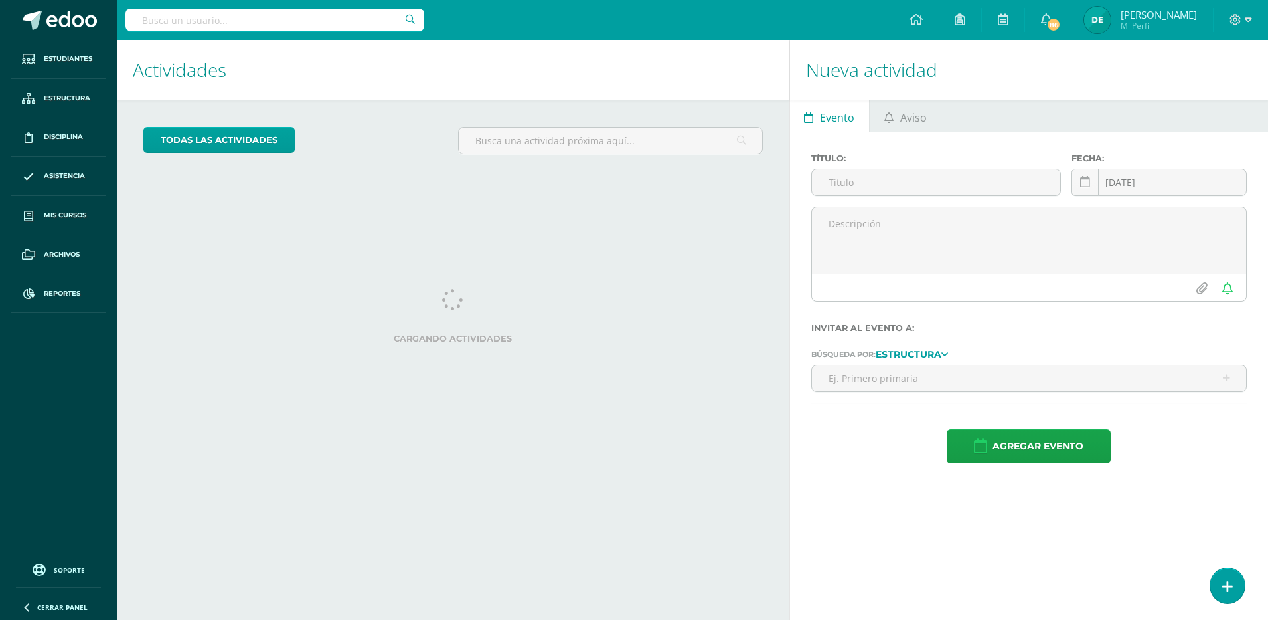
click at [278, 16] on input "text" at bounding box center [275, 20] width 299 height 23
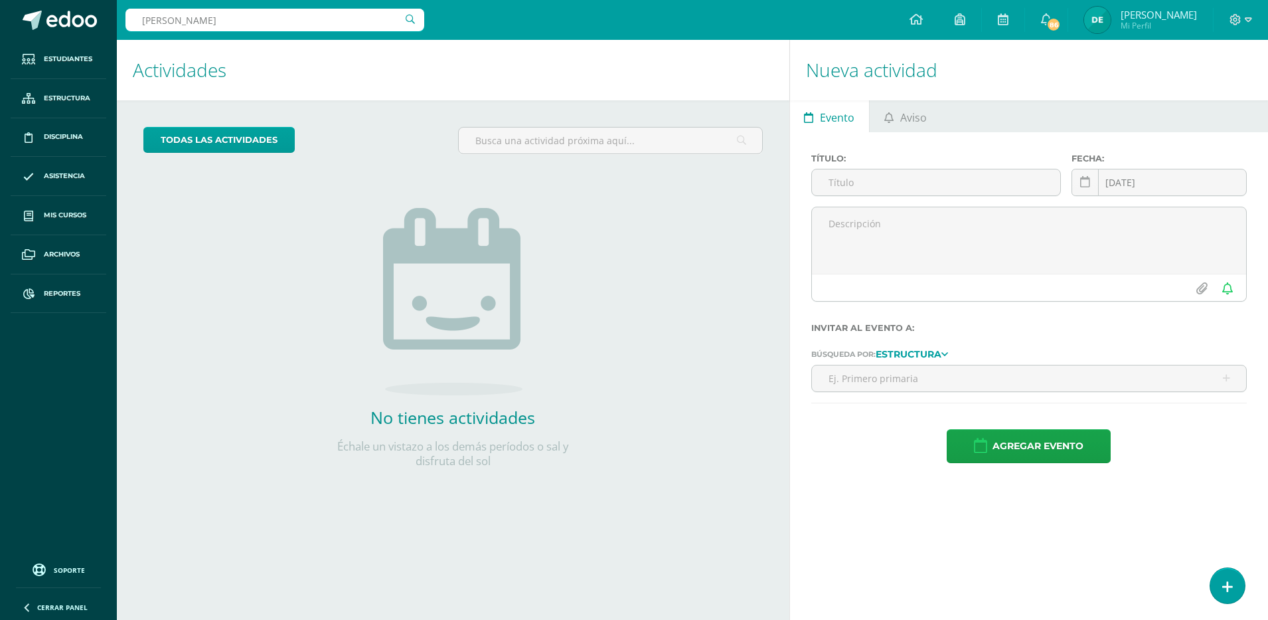
type input "ana marccela"
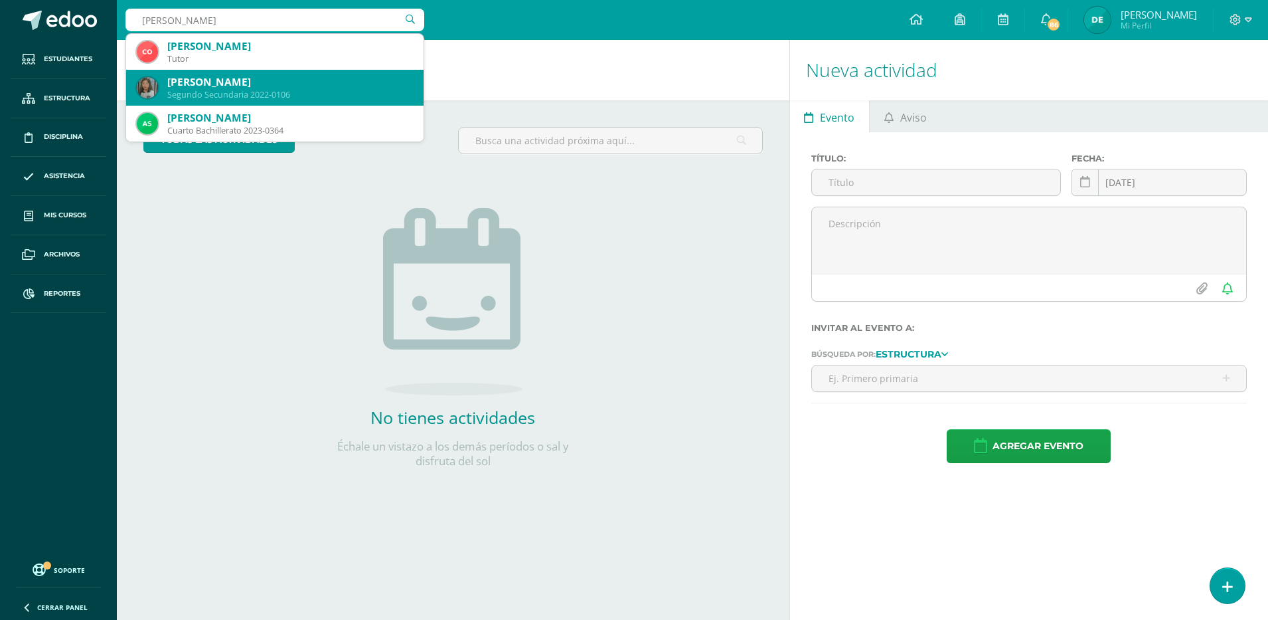
click at [319, 96] on div "Segundo Secundaria 2022-0106" at bounding box center [290, 94] width 246 height 11
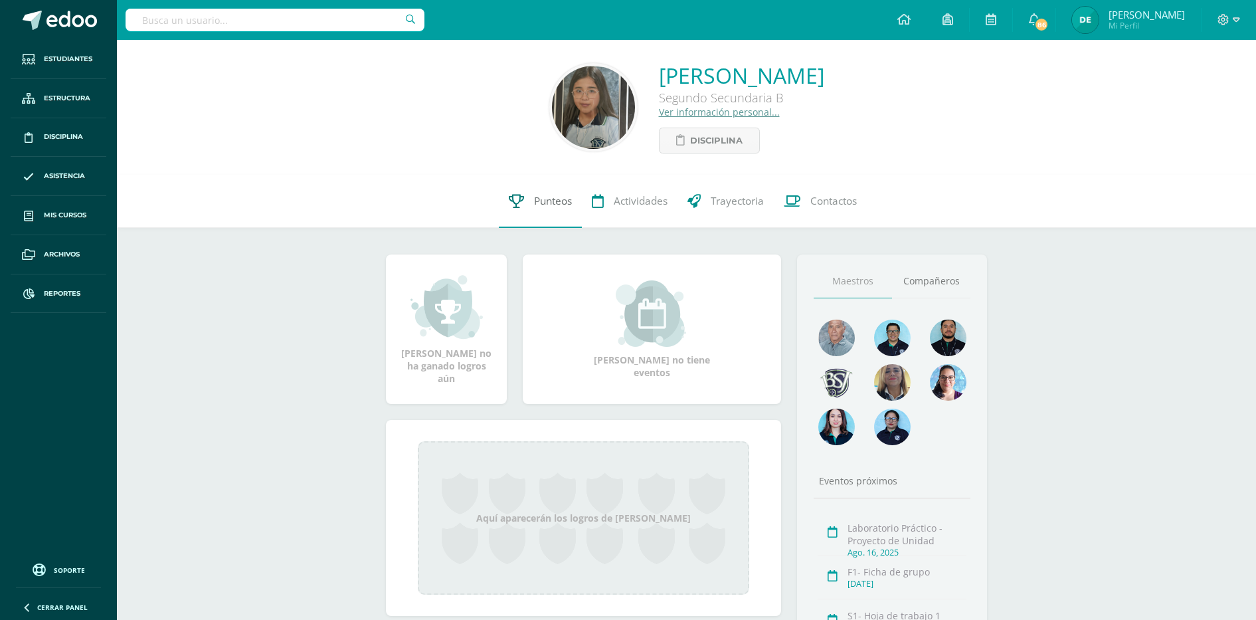
click at [552, 195] on span "Punteos" at bounding box center [553, 201] width 38 height 14
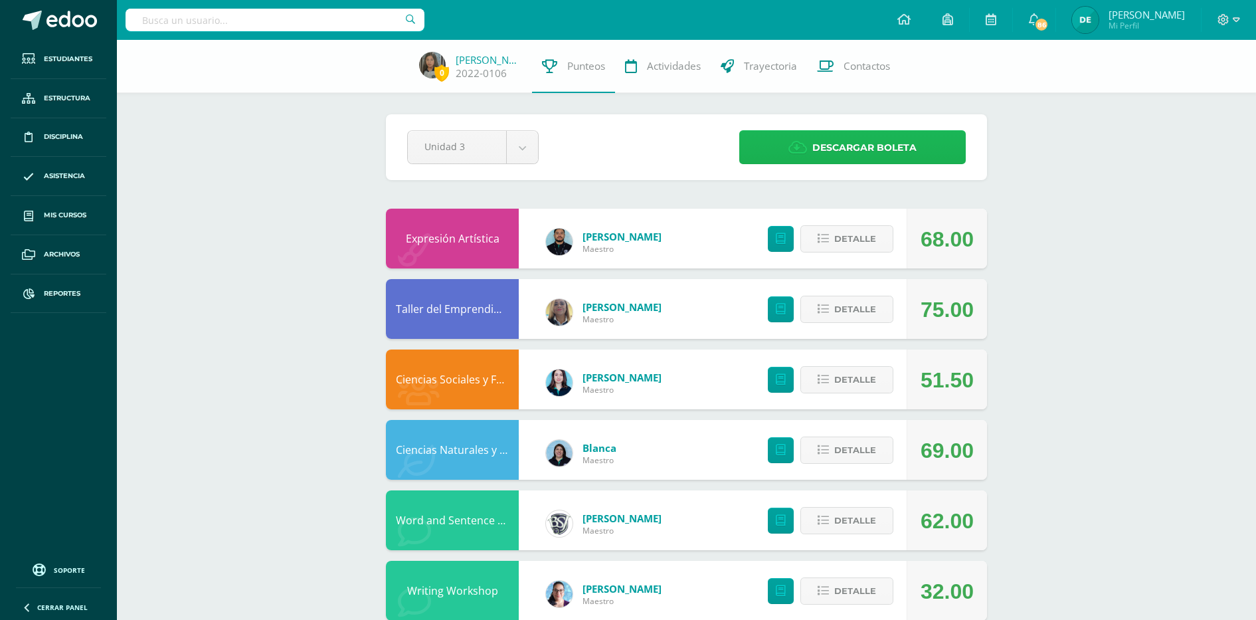
drag, startPoint x: 0, startPoint y: 0, endPoint x: 817, endPoint y: 149, distance: 830.3
click at [817, 149] on span "Descargar boleta" at bounding box center [864, 147] width 104 height 33
click at [232, 26] on input "text" at bounding box center [275, 20] width 299 height 23
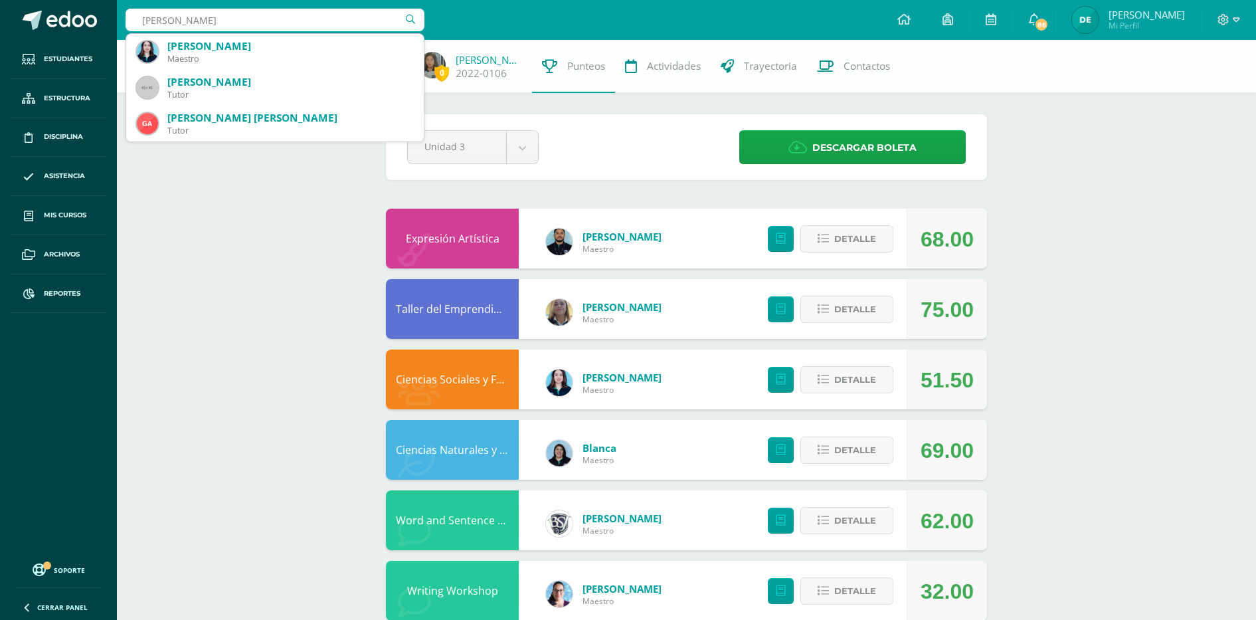
type input "lisa pint"
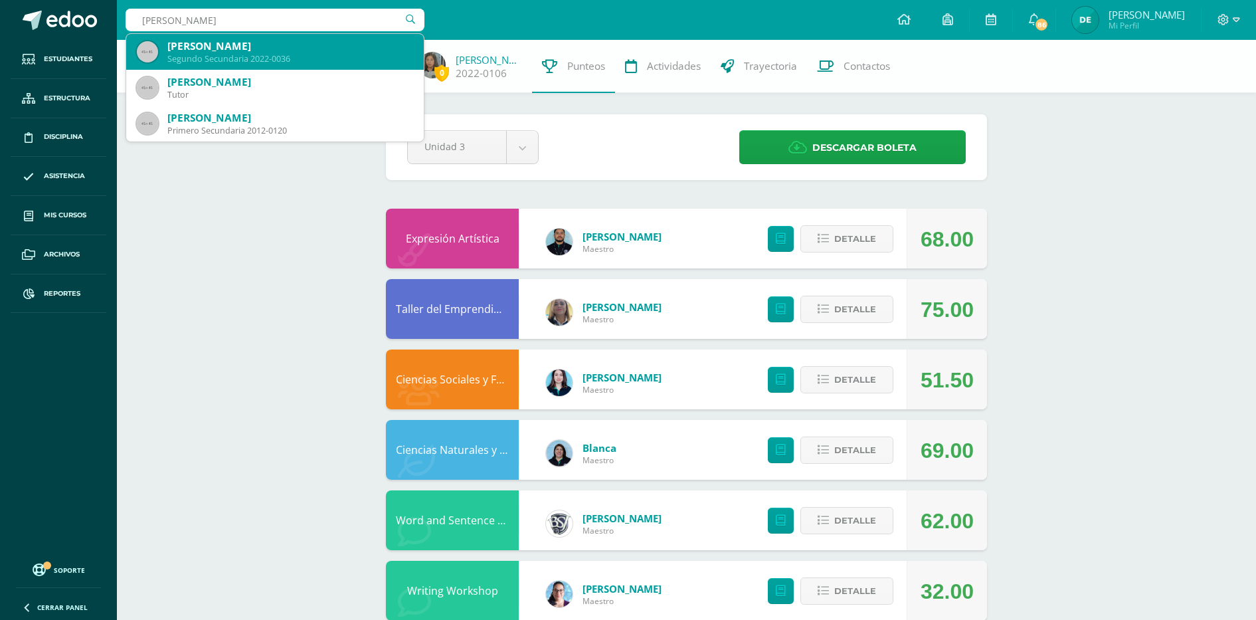
click at [245, 44] on div "Lisa Fernanda Pinto Ortiz" at bounding box center [290, 46] width 246 height 14
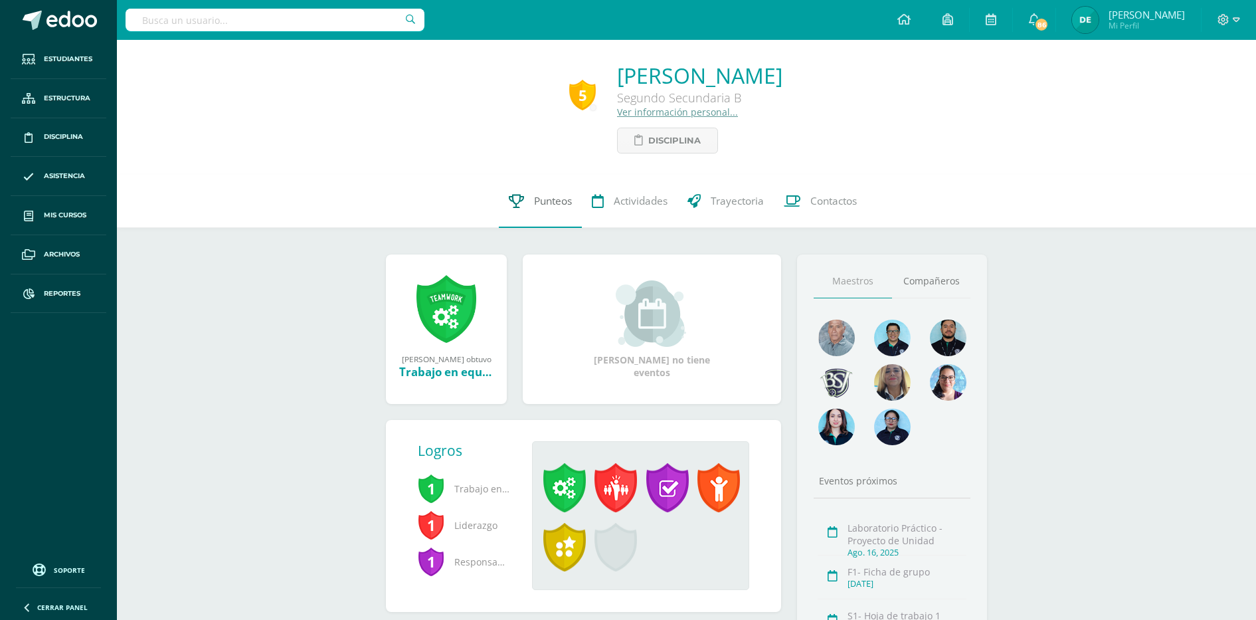
click at [535, 212] on link "Punteos" at bounding box center [540, 201] width 83 height 53
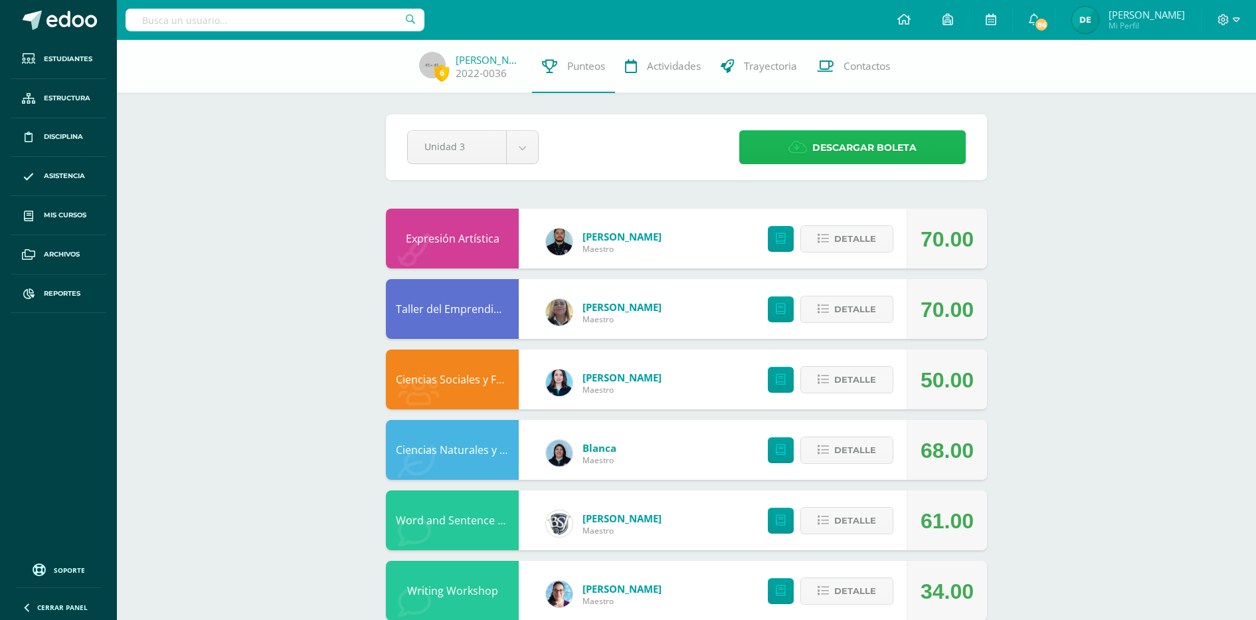
click at [884, 150] on span "Descargar boleta" at bounding box center [864, 147] width 104 height 33
click at [230, 22] on input "text" at bounding box center [275, 20] width 299 height 23
type input "camila morales"
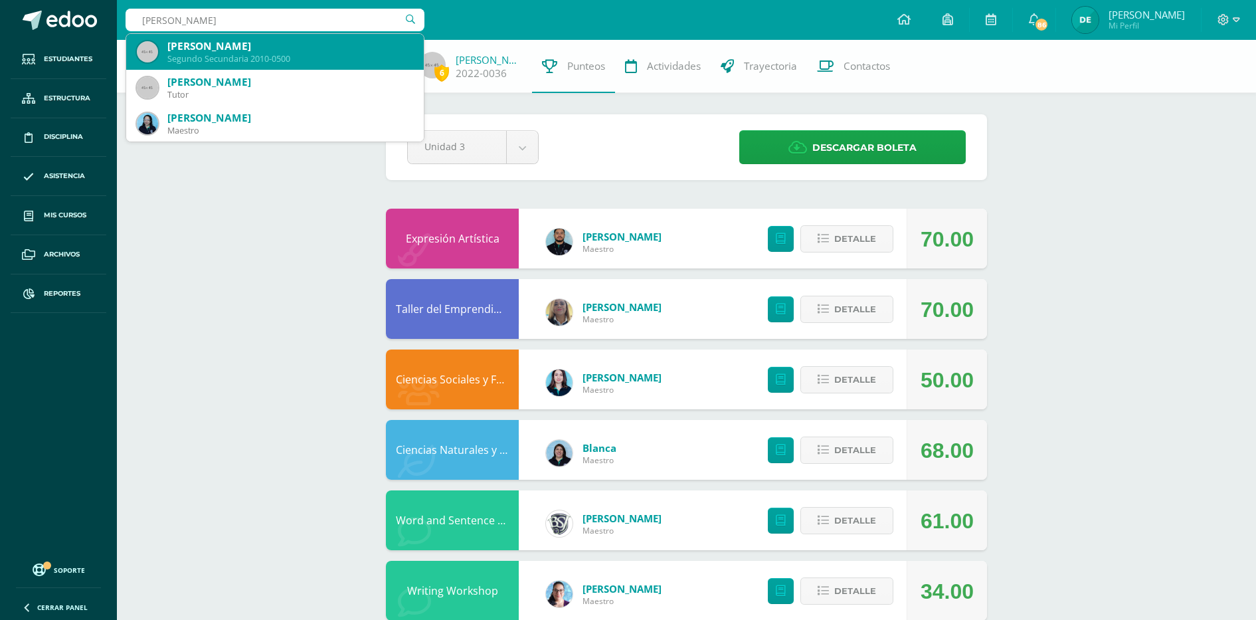
click at [278, 60] on div "Segundo Secundaria 2010-0500" at bounding box center [290, 58] width 246 height 11
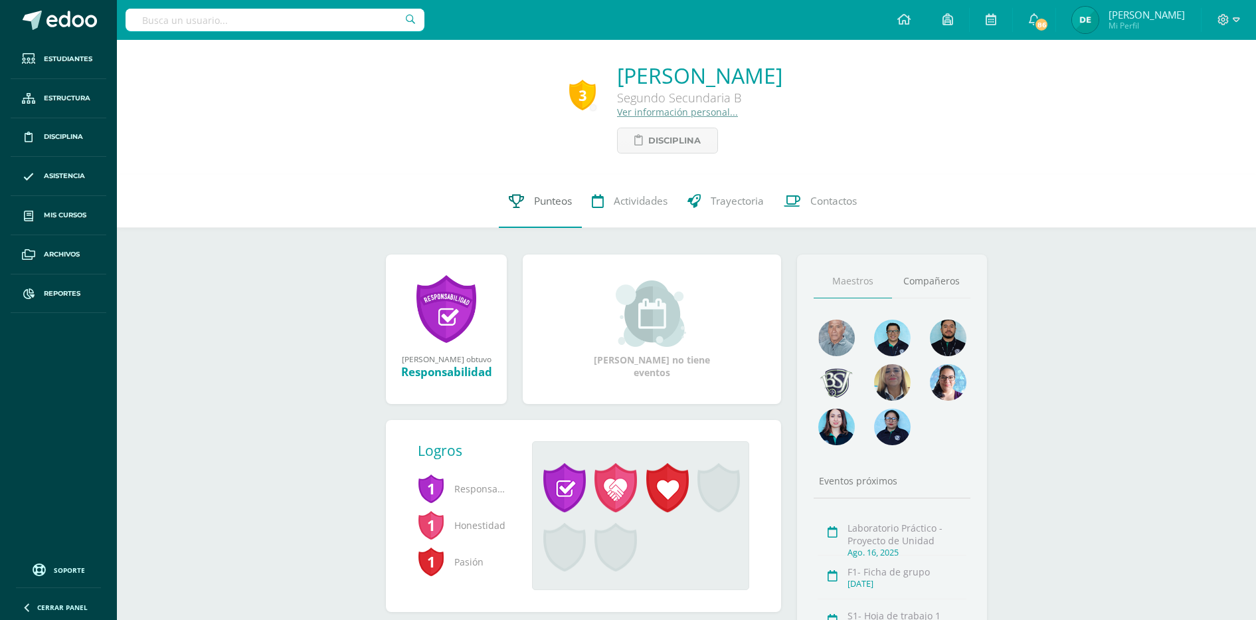
click at [539, 199] on span "Punteos" at bounding box center [553, 201] width 38 height 14
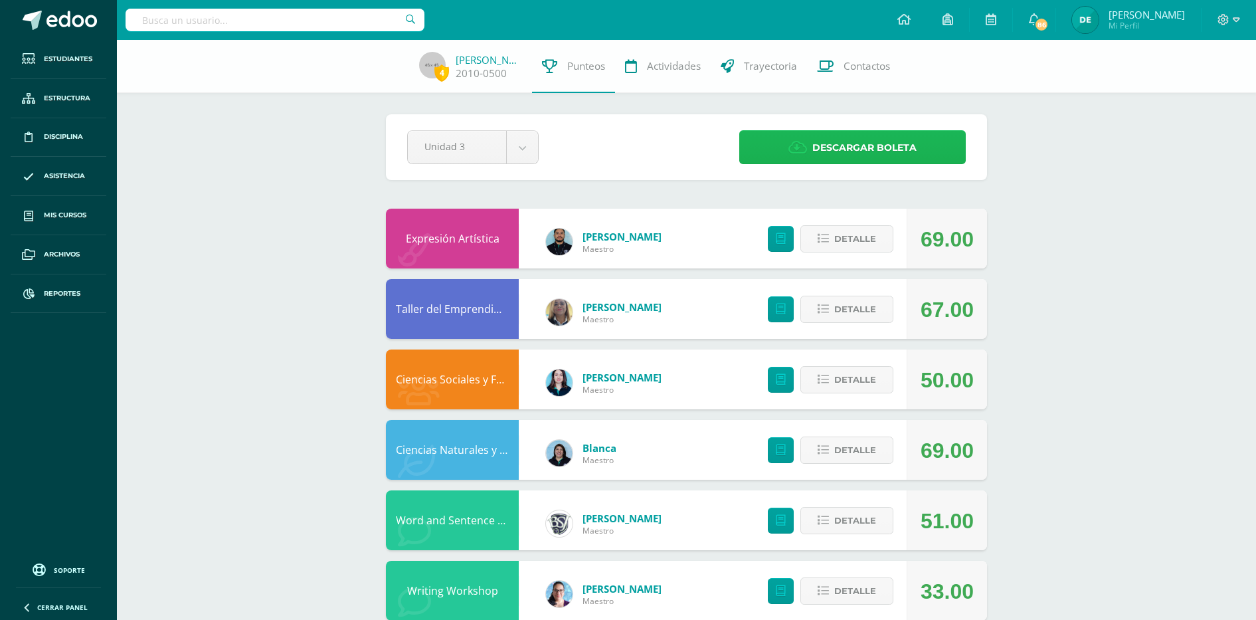
click at [876, 152] on span "Descargar boleta" at bounding box center [864, 147] width 104 height 33
click at [39, 134] on span at bounding box center [29, 137] width 24 height 24
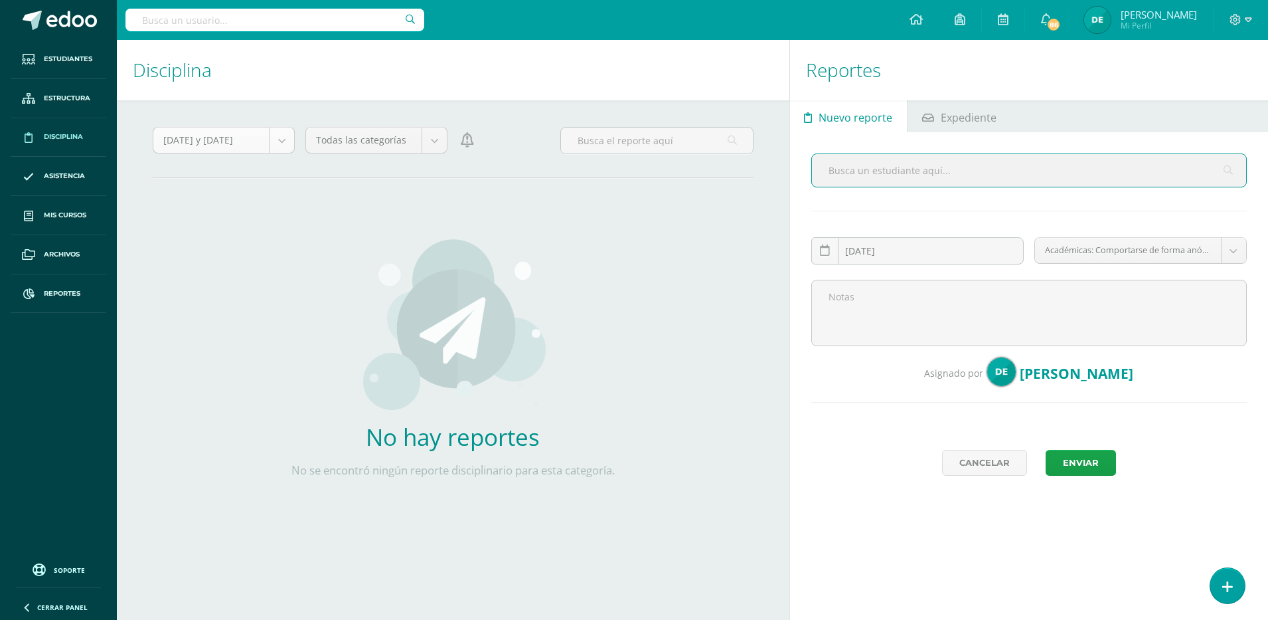
click at [283, 143] on body "Estudiantes Estructura Disciplina Asistencia Mis cursos Archivos Reportes Sopor…" at bounding box center [634, 310] width 1268 height 620
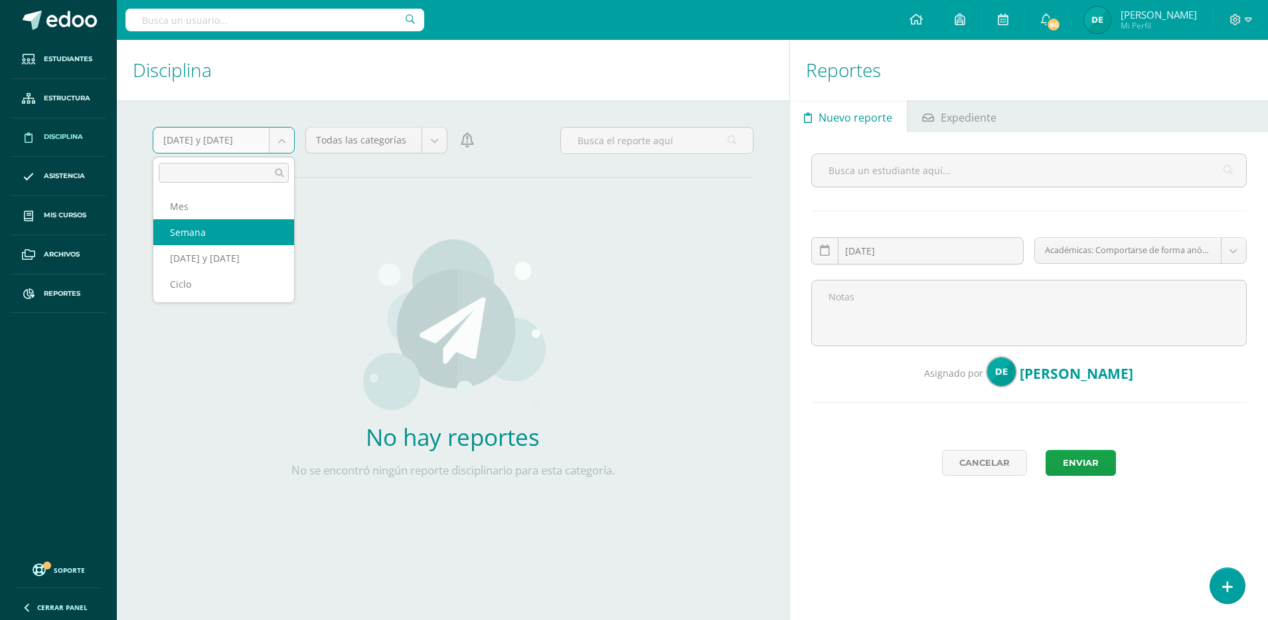
select select "week"
click at [278, 149] on body "Estudiantes Estructura Disciplina Asistencia Mis cursos Archivos Reportes Sopor…" at bounding box center [634, 310] width 1268 height 620
select select "month"
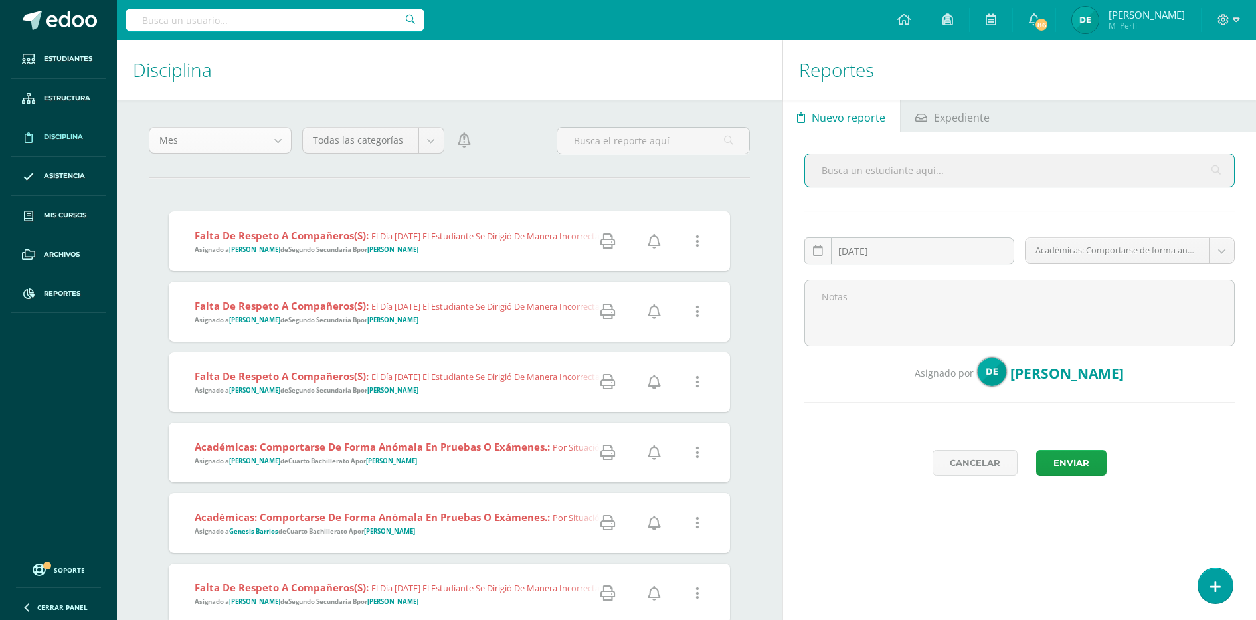
click at [277, 145] on body "Estudiantes Estructura Disciplina Asistencia Mis cursos Archivos Reportes Sopor…" at bounding box center [628, 310] width 1256 height 620
click at [472, 138] on body "Estudiantes Estructura Disciplina Asistencia Mis cursos Archivos Reportes Sopor…" at bounding box center [628, 310] width 1256 height 620
click at [462, 142] on icon at bounding box center [464, 140] width 13 height 15
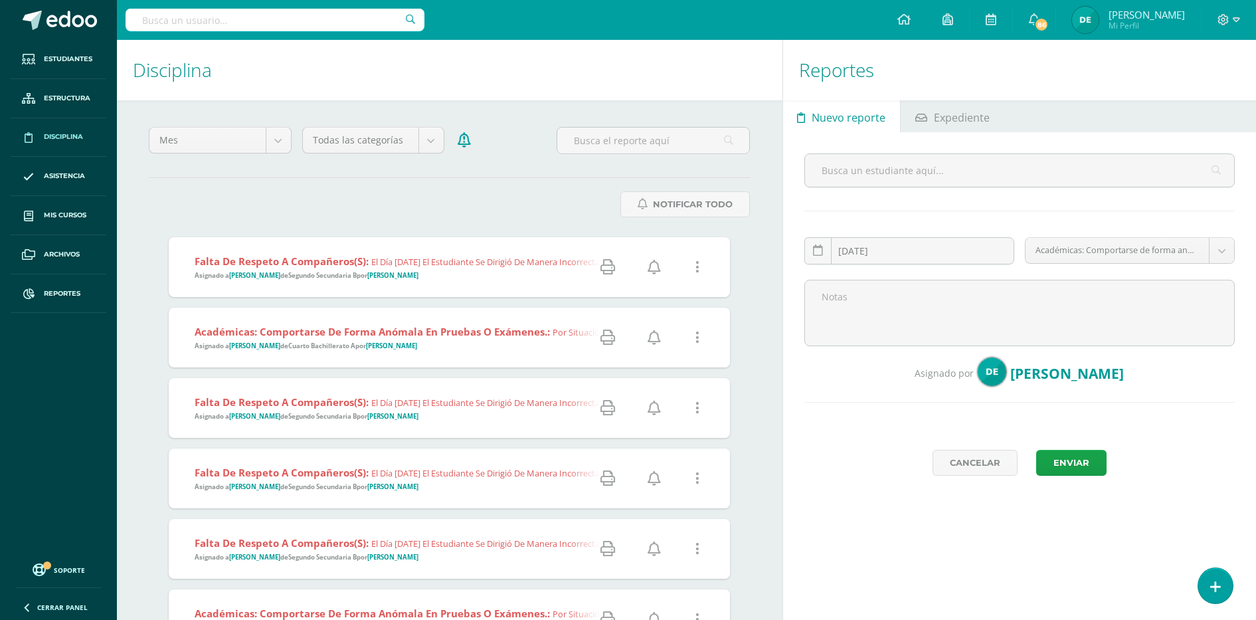
click at [654, 270] on icon at bounding box center [653, 267] width 13 height 15
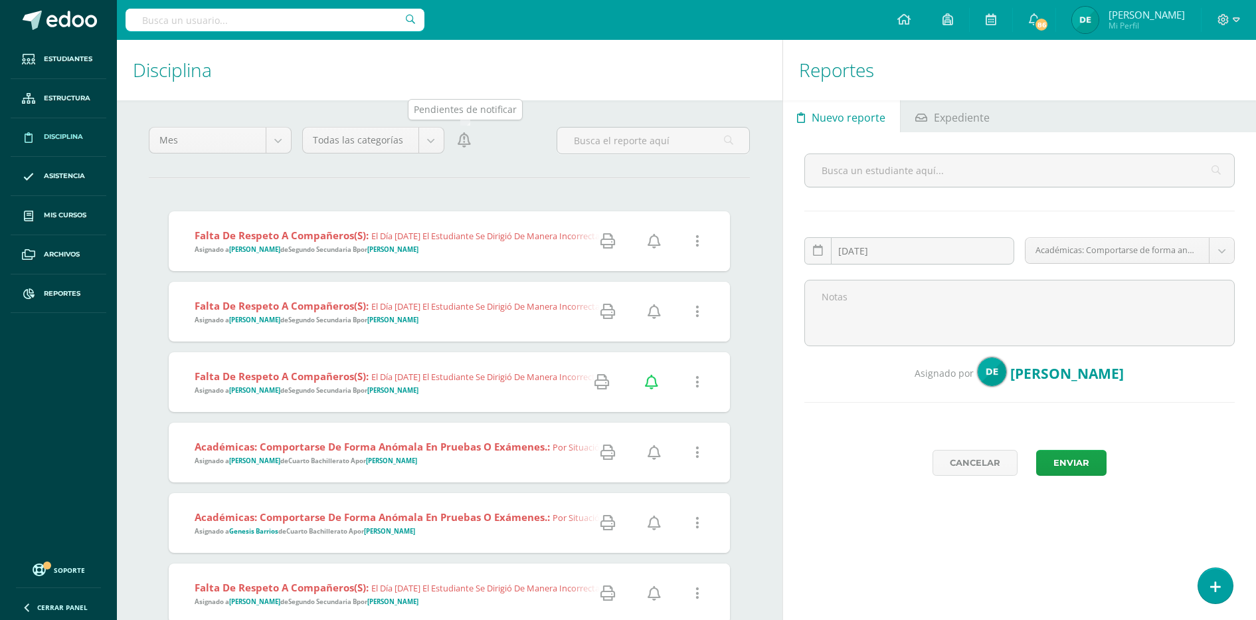
click at [464, 145] on icon at bounding box center [464, 140] width 13 height 15
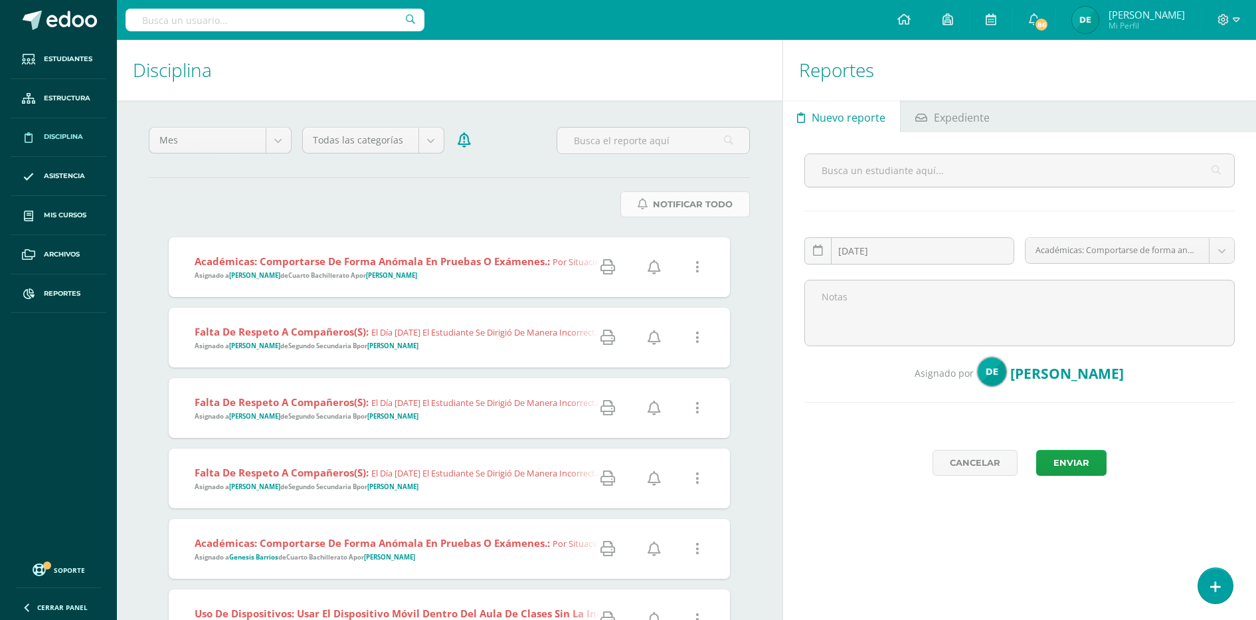
click at [667, 207] on span "Notificar Todo" at bounding box center [693, 204] width 80 height 25
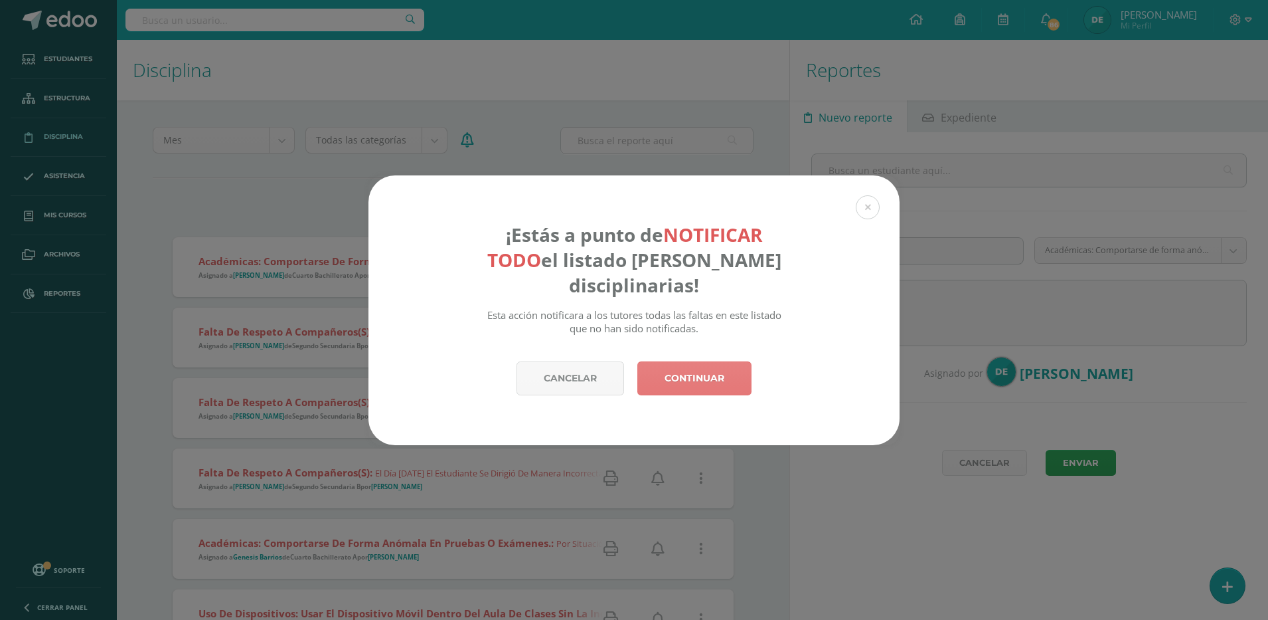
click at [683, 375] on link "Continuar" at bounding box center [695, 378] width 114 height 34
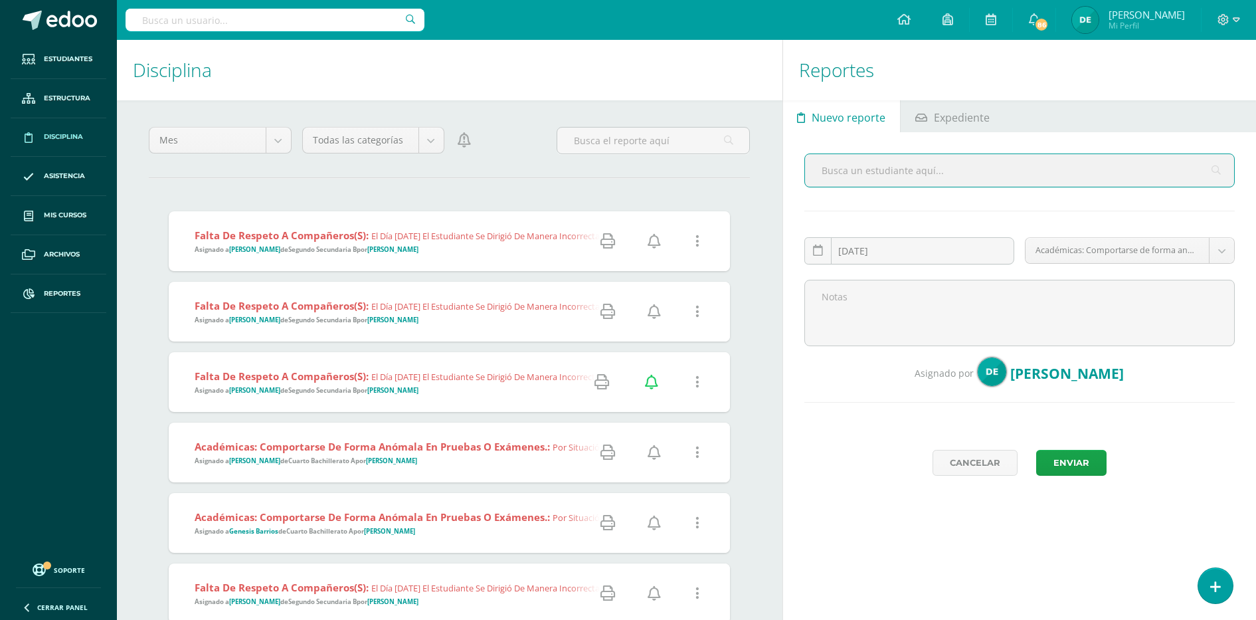
click at [474, 143] on div at bounding box center [475, 146] width 51 height 38
click at [463, 133] on icon at bounding box center [464, 140] width 13 height 15
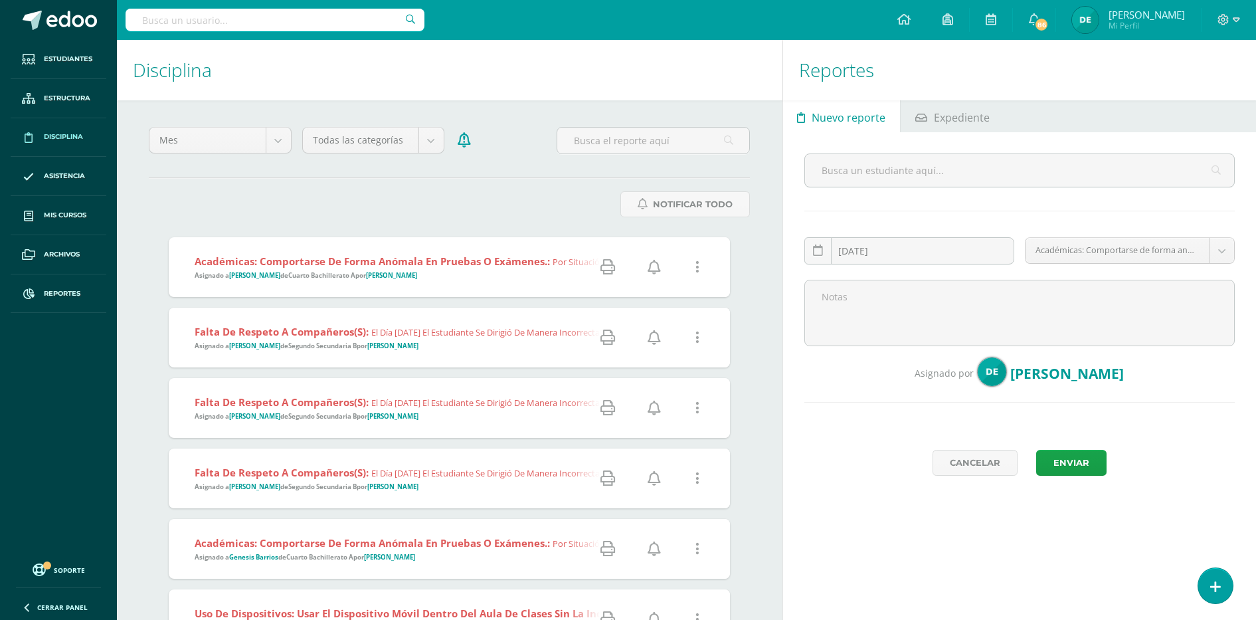
drag, startPoint x: 325, startPoint y: 115, endPoint x: 302, endPoint y: 92, distance: 31.9
click at [325, 115] on div "Mes Mes Semana Ayer y hoy Ciclo Todas las categorías Todas las categorías A B C…" at bounding box center [449, 567] width 654 height 934
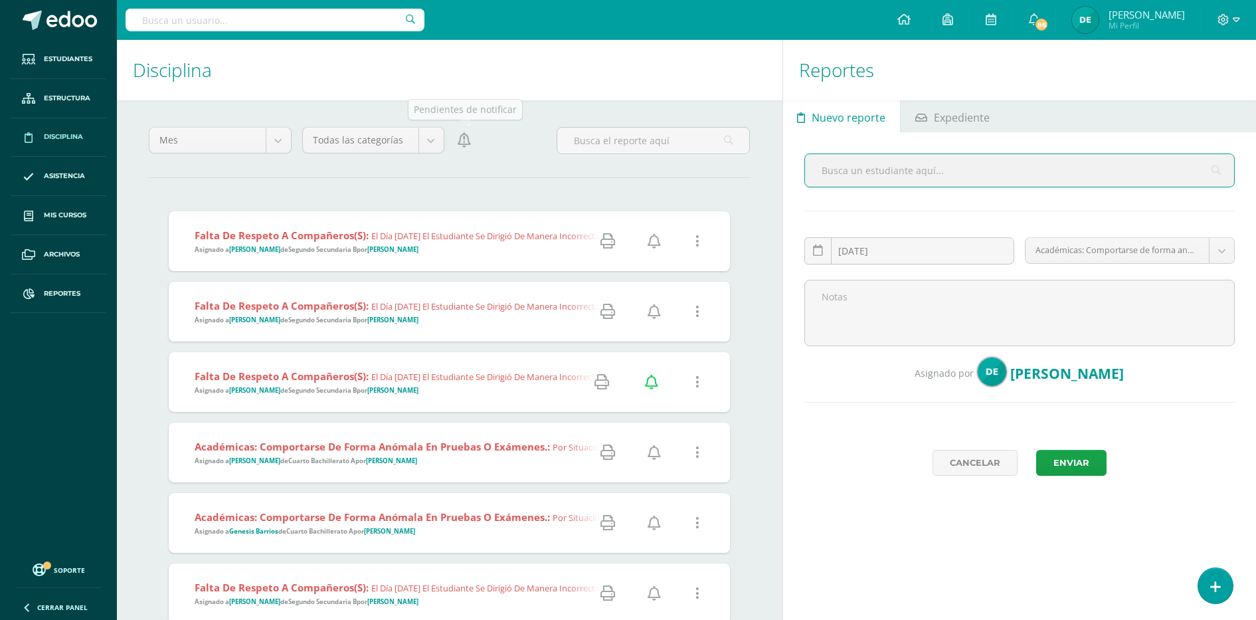
click at [452, 135] on div at bounding box center [475, 146] width 51 height 38
click at [470, 143] on icon at bounding box center [464, 140] width 13 height 15
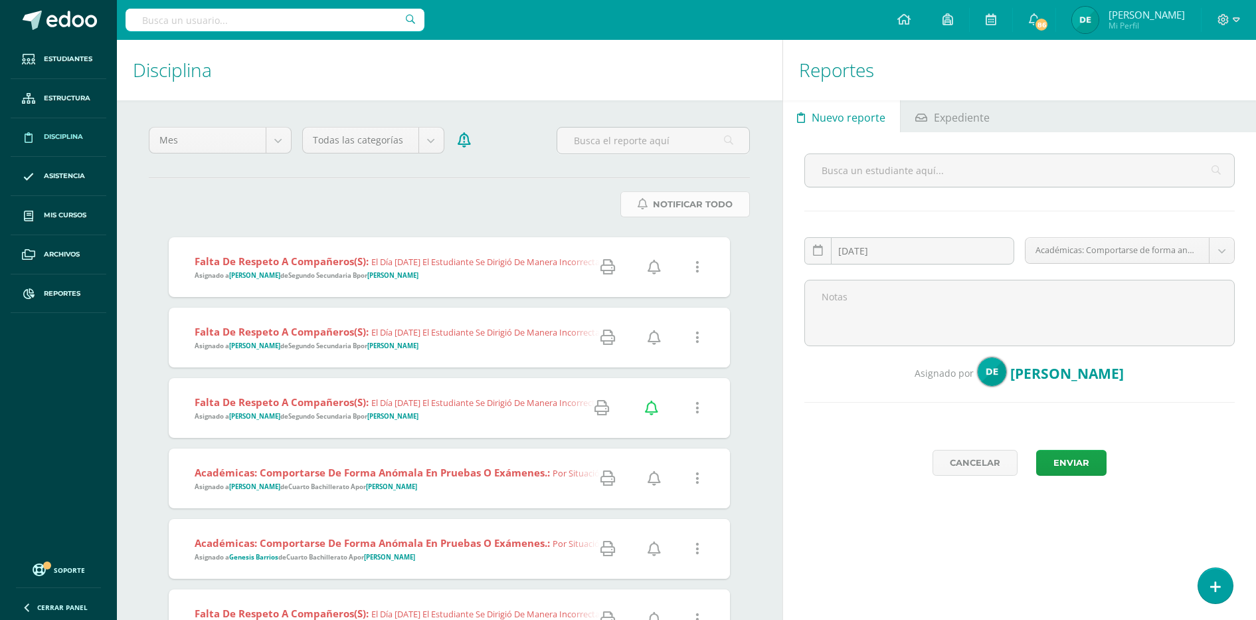
click at [649, 205] on link "Notificar Todo" at bounding box center [684, 204] width 129 height 26
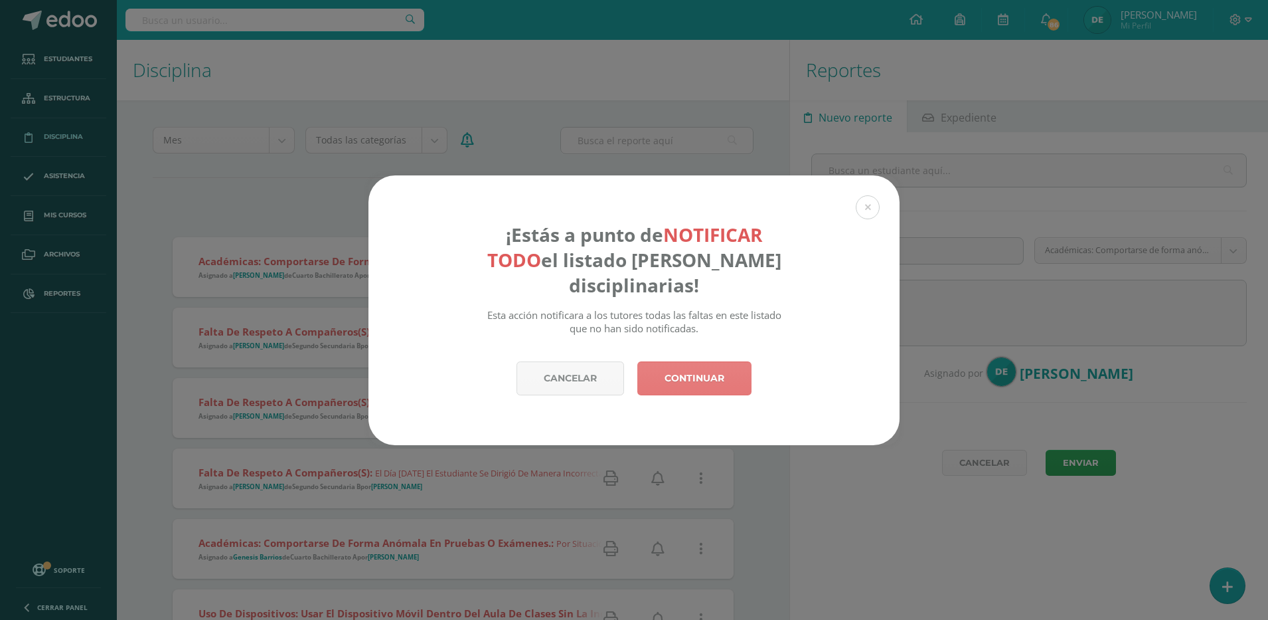
click at [683, 378] on link "Continuar" at bounding box center [695, 378] width 114 height 34
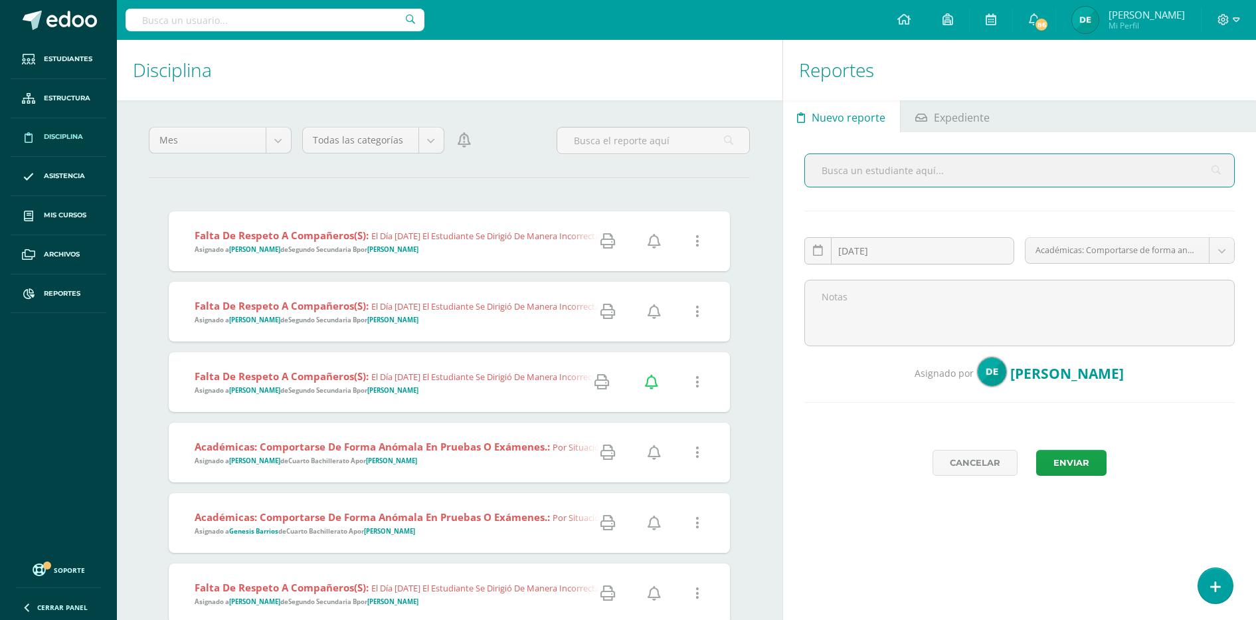
click at [521, 144] on div "Mes Mes Semana Ayer y hoy Ciclo Todas las categorías Todas las categorías A B C…" at bounding box center [449, 146] width 612 height 38
click at [464, 144] on icon at bounding box center [464, 140] width 13 height 15
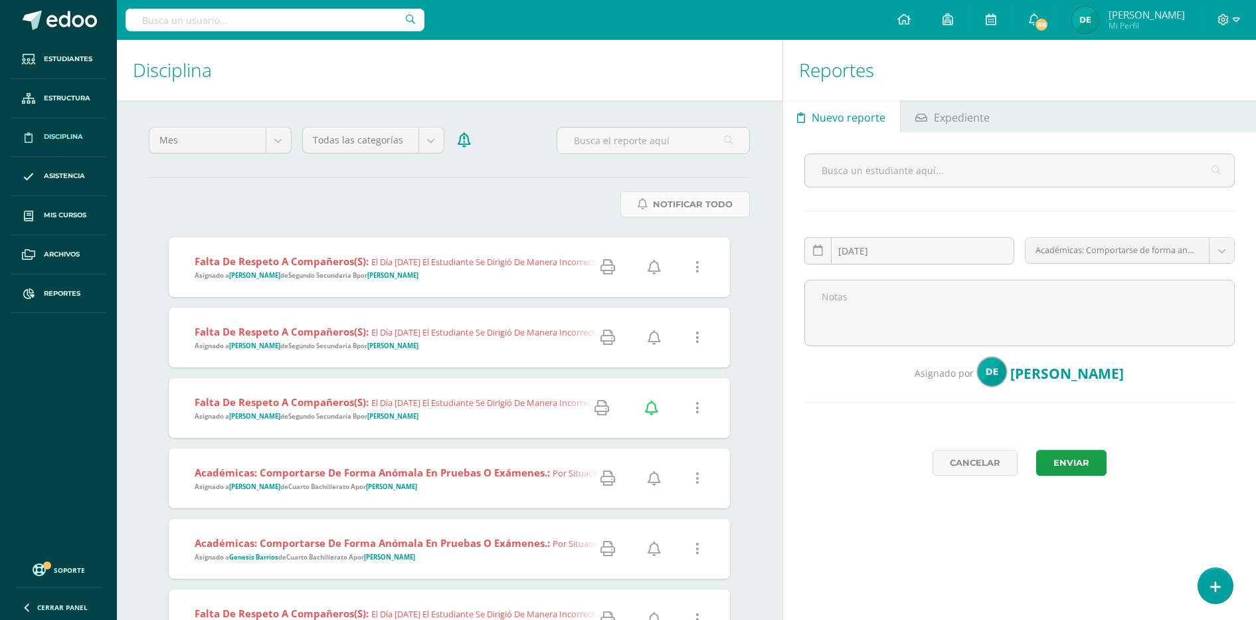
click at [672, 203] on span "Notificar Todo" at bounding box center [693, 204] width 80 height 25
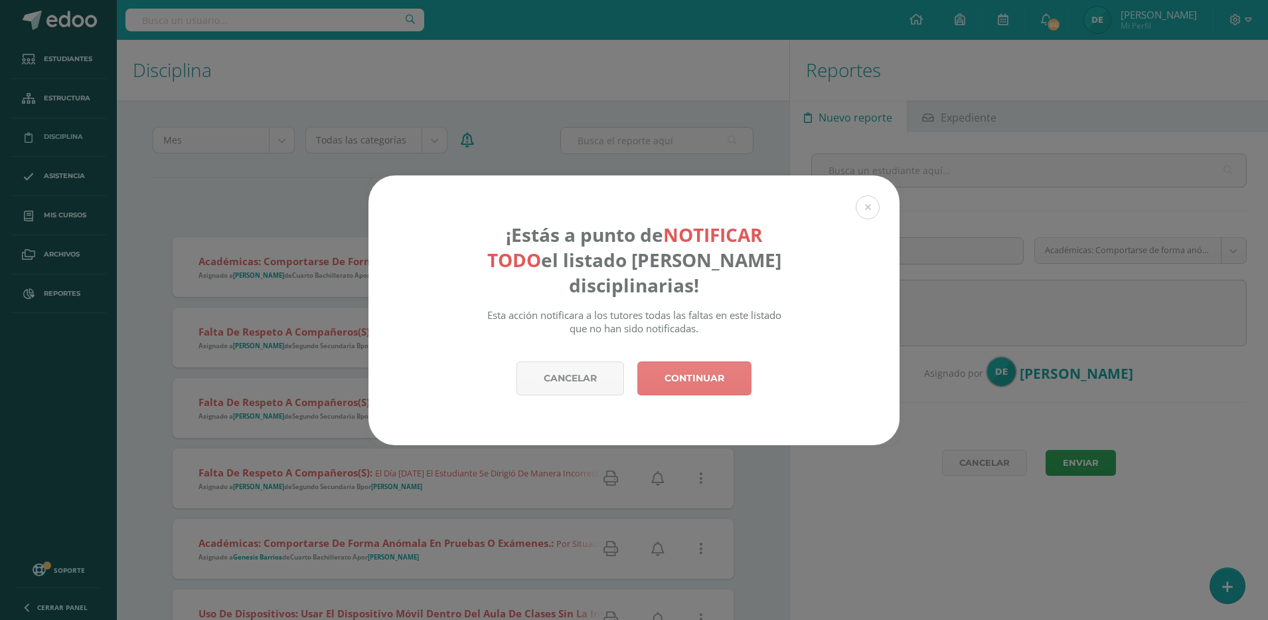
click at [698, 394] on link "Continuar" at bounding box center [695, 378] width 114 height 34
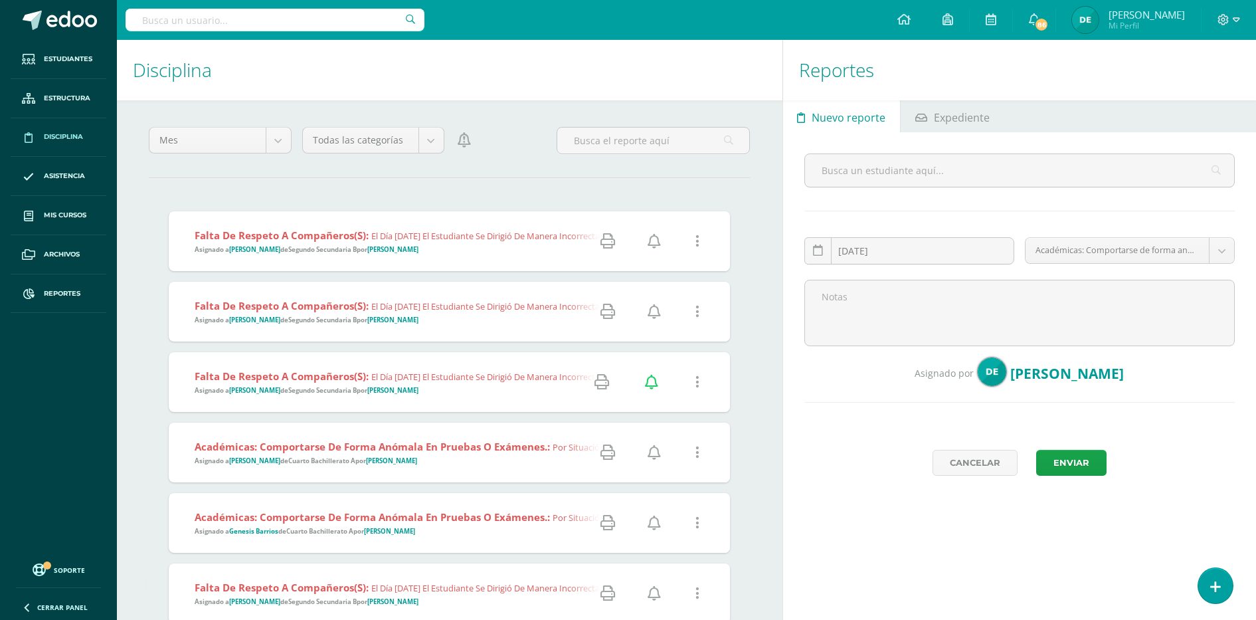
click at [654, 247] on icon at bounding box center [653, 241] width 13 height 15
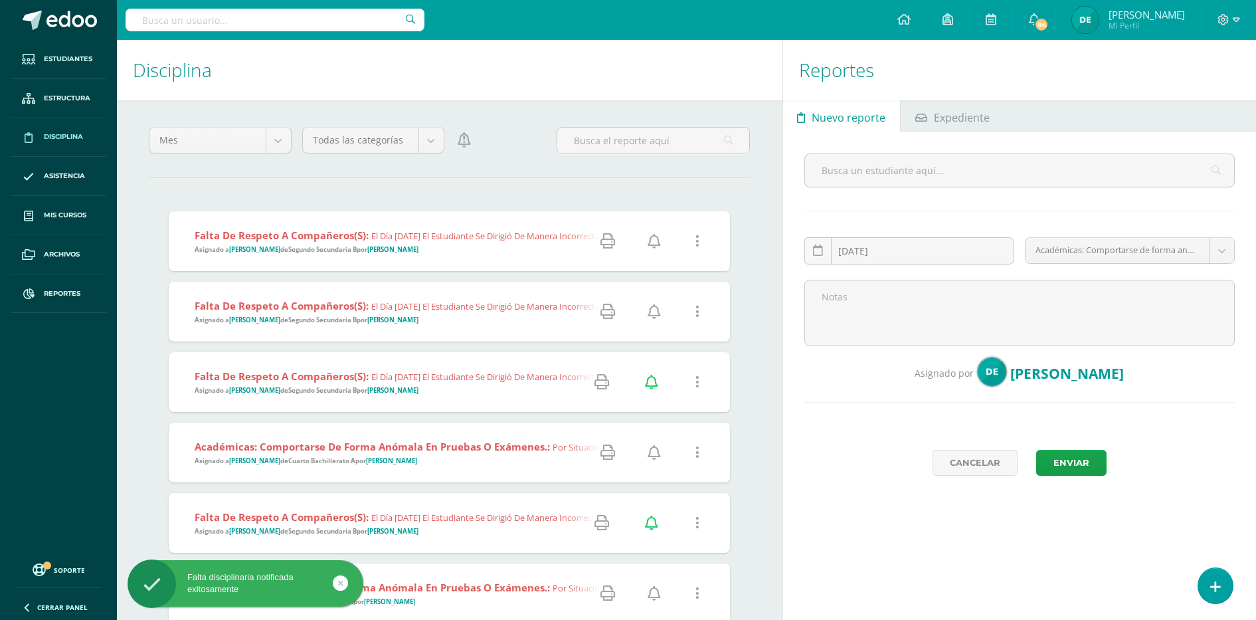
click at [657, 313] on icon at bounding box center [653, 311] width 13 height 15
click at [656, 450] on icon at bounding box center [653, 452] width 13 height 15
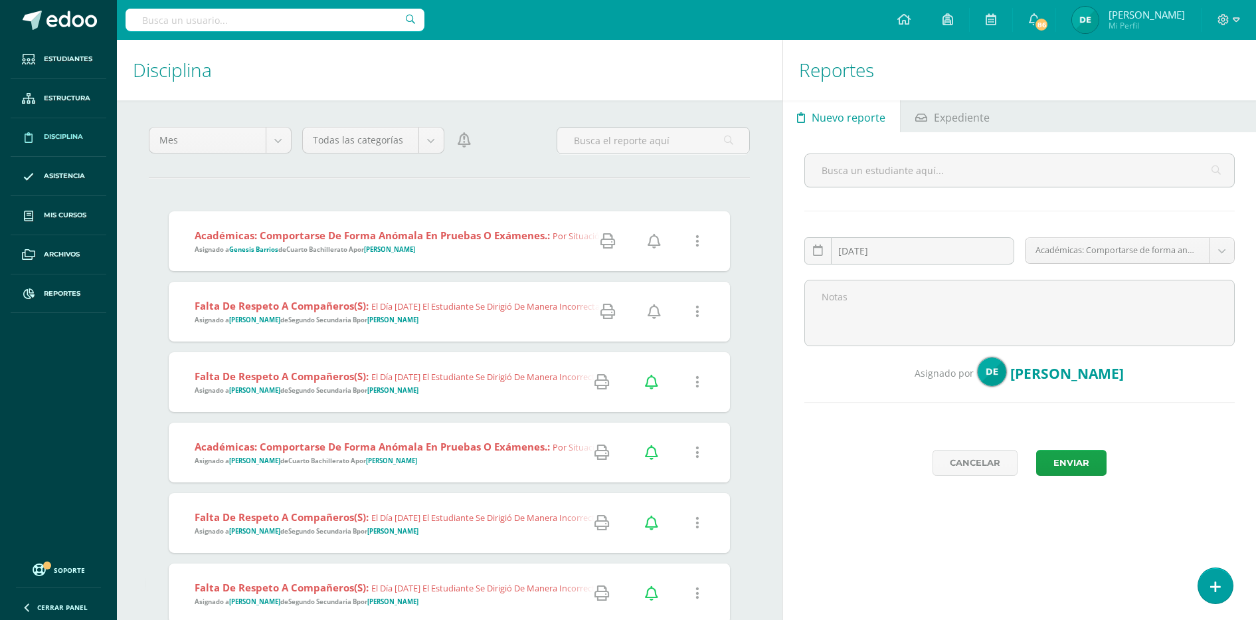
click at [652, 318] on icon at bounding box center [653, 311] width 13 height 15
